Goal: Register for event/course

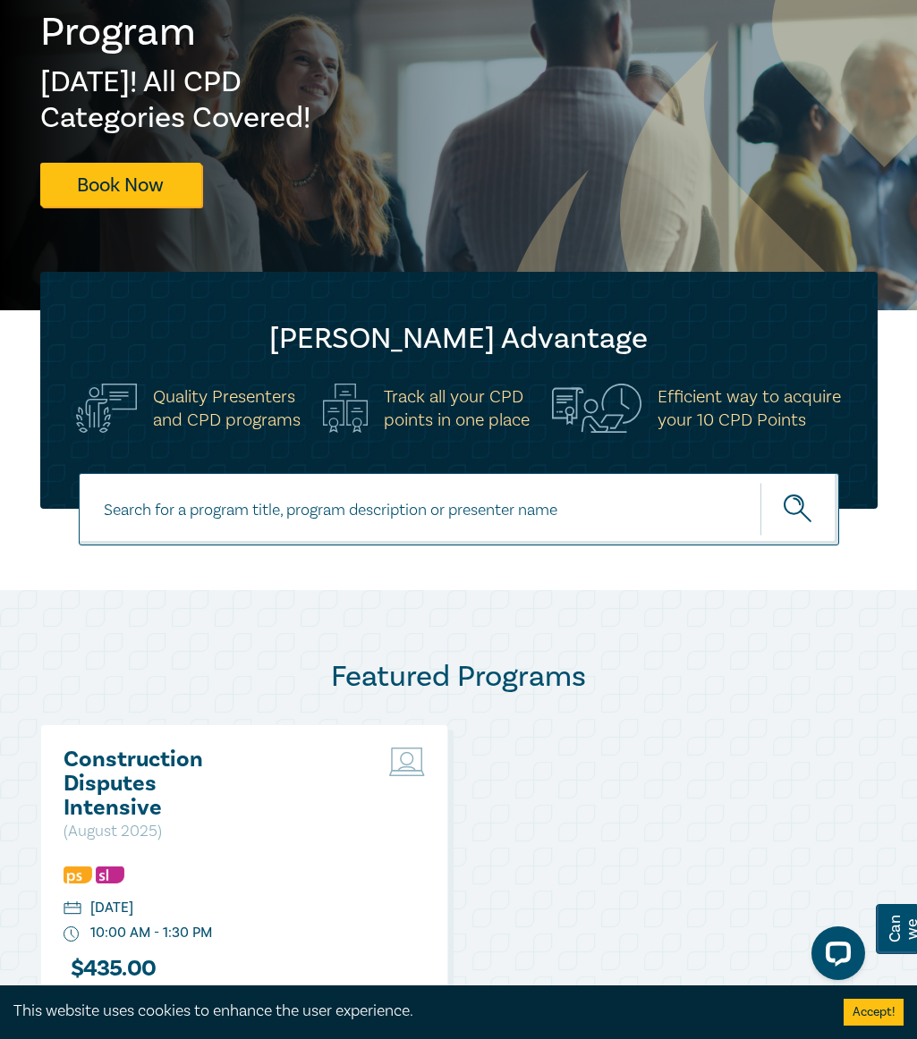
scroll to position [86, 0]
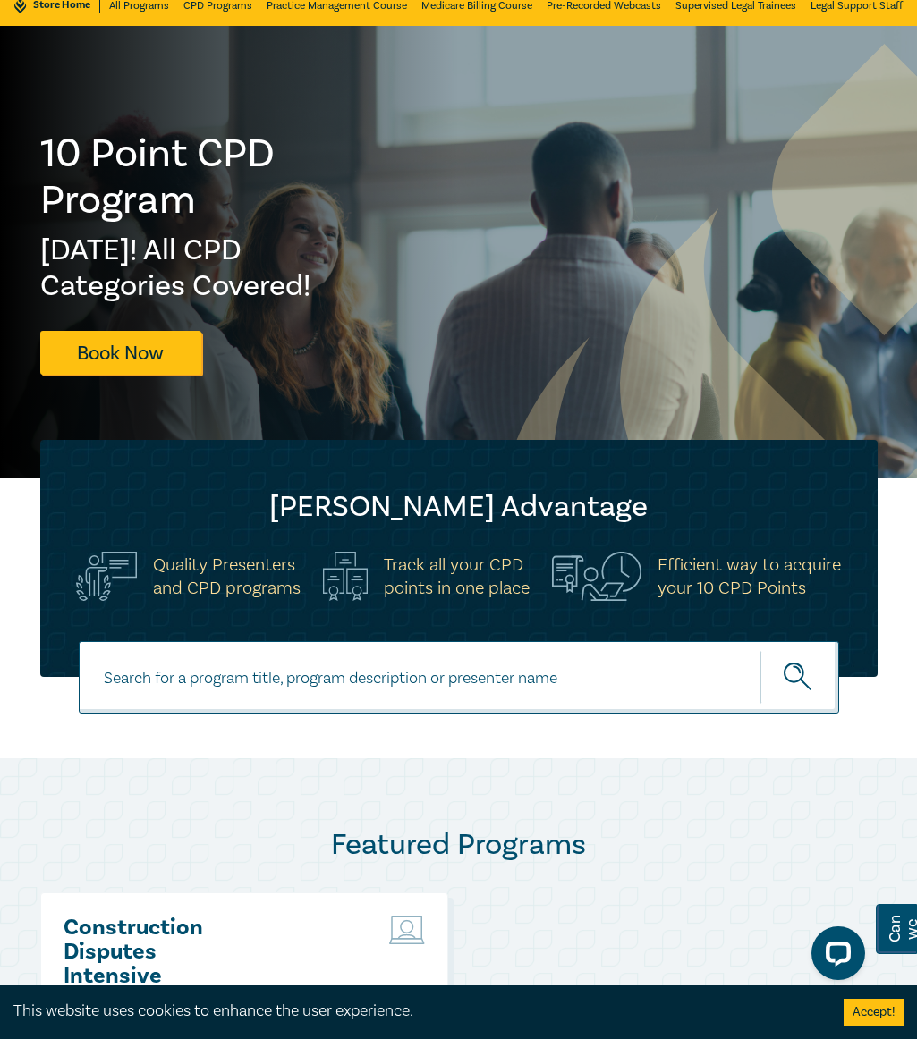
click at [209, 669] on input at bounding box center [459, 677] width 760 height 72
type input "practice management course"
click at [760, 650] on button "submit" at bounding box center [799, 677] width 79 height 55
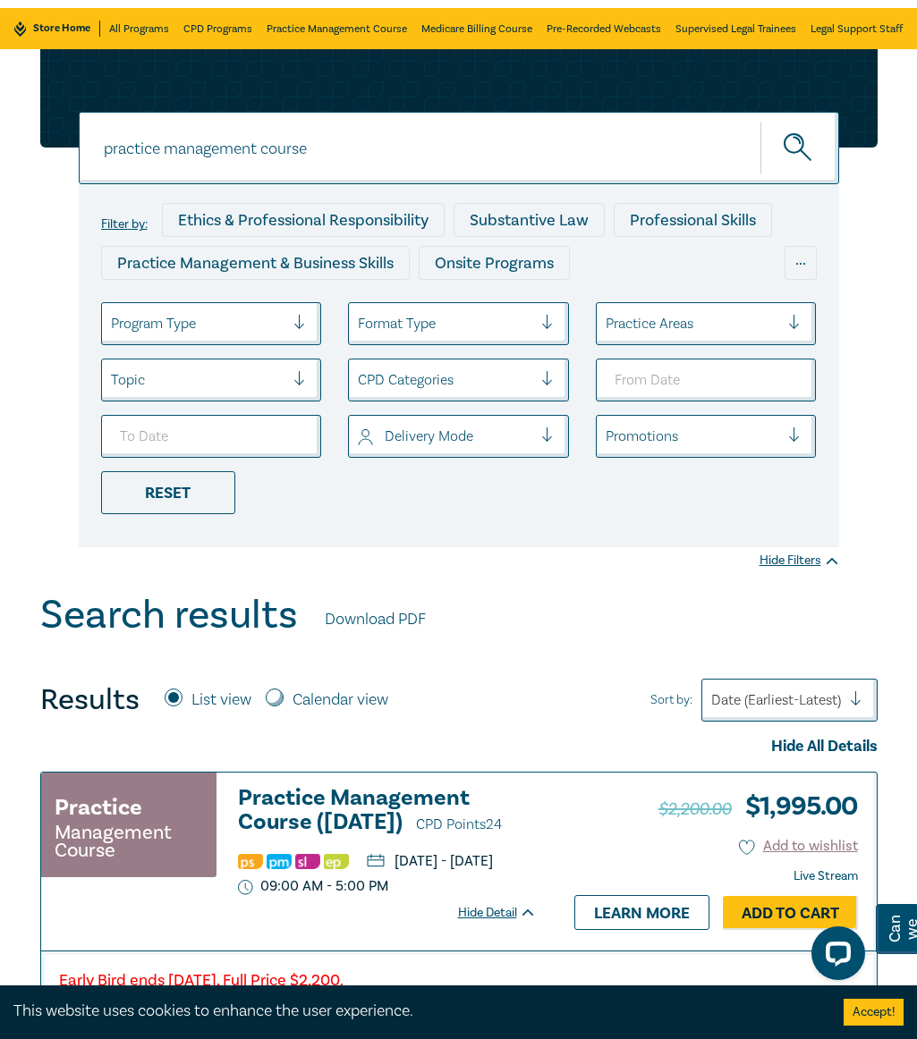
scroll to position [90, 0]
